Goal: Task Accomplishment & Management: Manage account settings

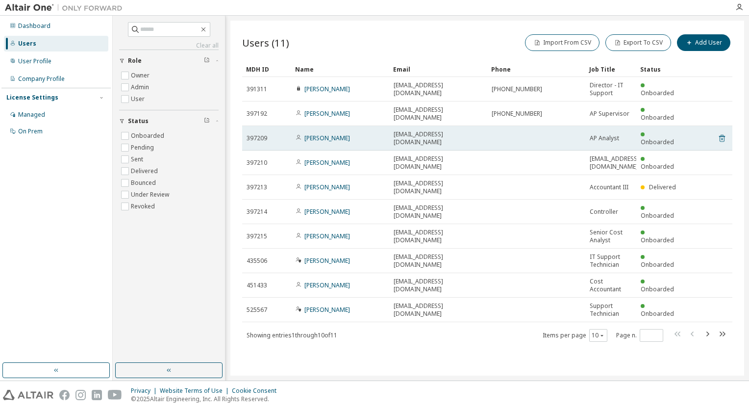
click at [723, 132] on icon at bounding box center [722, 138] width 9 height 12
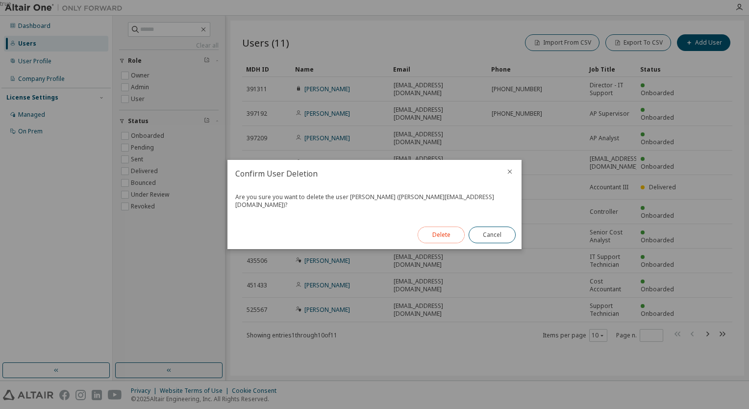
click at [442, 228] on button "Delete" at bounding box center [441, 235] width 47 height 17
